Goal: Task Accomplishment & Management: Manage account settings

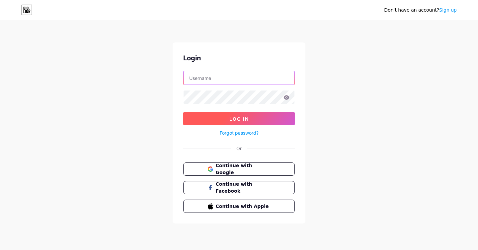
type input "3dtopstudio@gmail.com"
click at [241, 118] on span "Log In" at bounding box center [239, 119] width 20 height 6
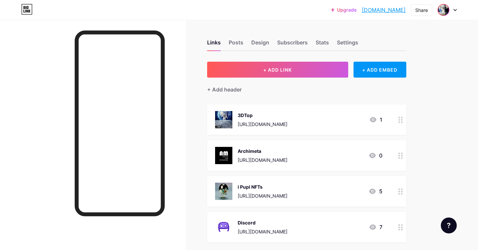
click at [443, 8] on img at bounding box center [443, 10] width 11 height 11
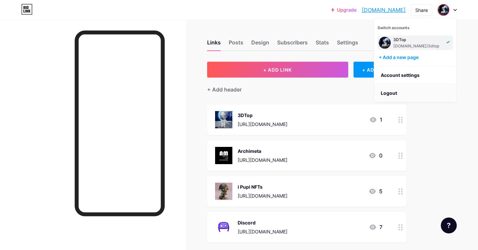
click at [395, 94] on li "Logout" at bounding box center [415, 93] width 82 height 18
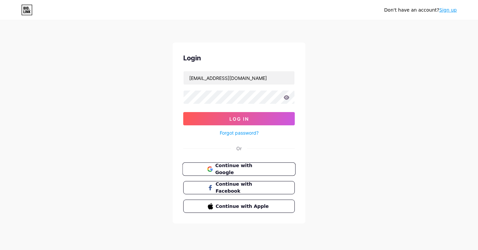
click at [247, 174] on button "Continue with Google" at bounding box center [238, 170] width 113 height 14
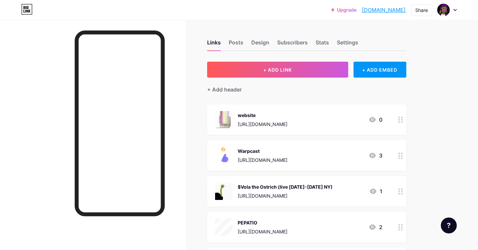
click at [399, 119] on circle at bounding box center [399, 120] width 2 height 2
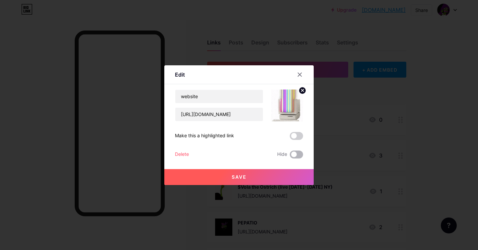
click at [296, 153] on span at bounding box center [296, 155] width 13 height 8
click at [290, 156] on input "checkbox" at bounding box center [290, 156] width 0 height 0
click at [284, 174] on button "Save" at bounding box center [238, 177] width 149 height 16
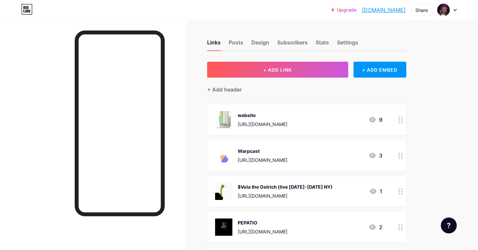
click at [402, 120] on icon at bounding box center [400, 120] width 5 height 6
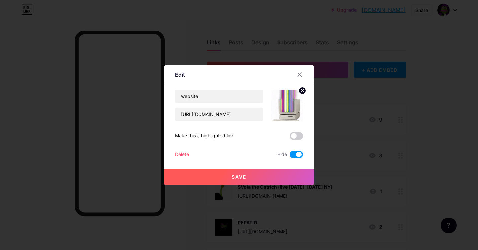
click at [186, 153] on div "Delete" at bounding box center [182, 155] width 14 height 8
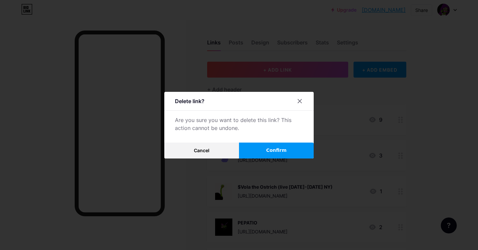
click at [265, 153] on button "Confirm" at bounding box center [276, 151] width 75 height 16
